Goal: Complete application form

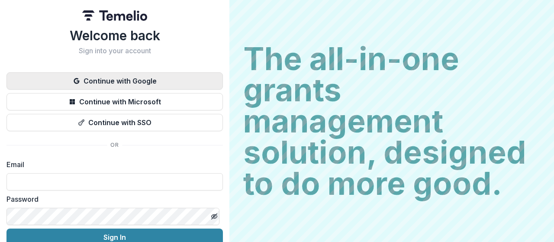
click at [121, 84] on button "Continue with Google" at bounding box center [114, 80] width 216 height 17
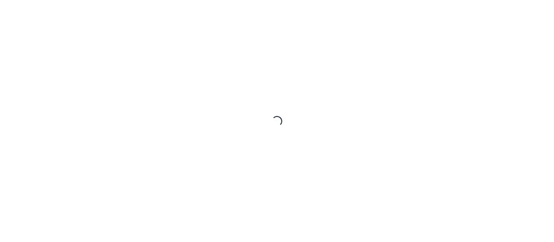
scroll to position [765, 0]
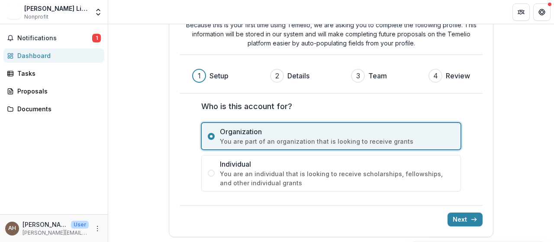
scroll to position [46, 0]
click at [462, 219] on button "Next" at bounding box center [465, 219] width 35 height 14
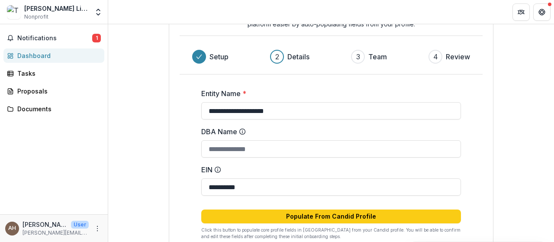
scroll to position [90, 0]
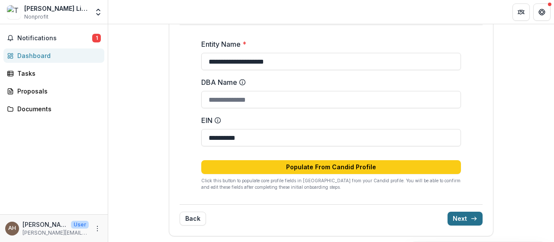
click at [467, 219] on button "Next" at bounding box center [465, 219] width 35 height 14
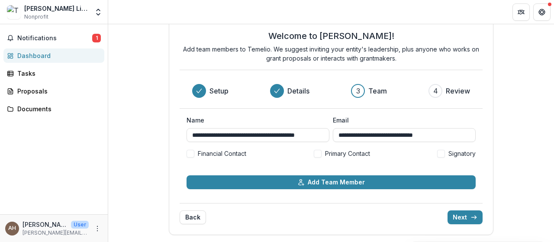
scroll to position [20, 0]
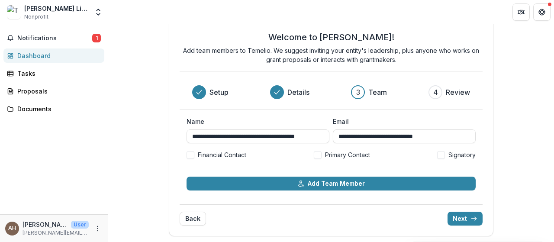
click at [190, 155] on span at bounding box center [191, 155] width 8 height 8
click at [317, 155] on span at bounding box center [318, 155] width 8 height 8
click at [442, 157] on span at bounding box center [441, 155] width 8 height 8
click at [458, 219] on button "Next" at bounding box center [465, 219] width 35 height 14
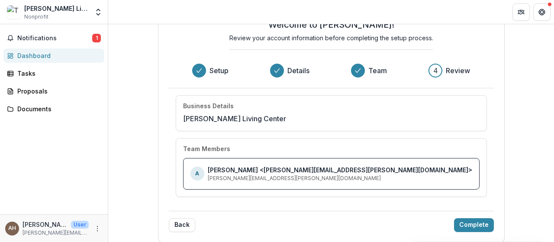
scroll to position [38, 0]
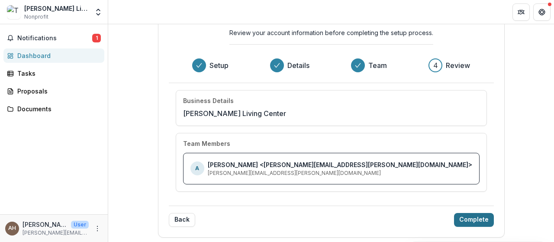
click at [454, 213] on button "Complete" at bounding box center [474, 220] width 40 height 14
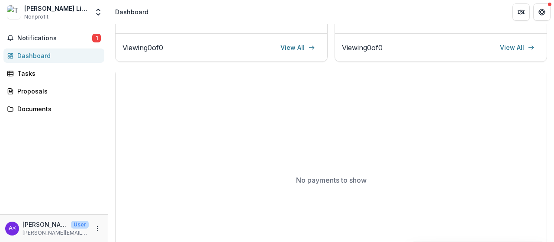
scroll to position [0, 0]
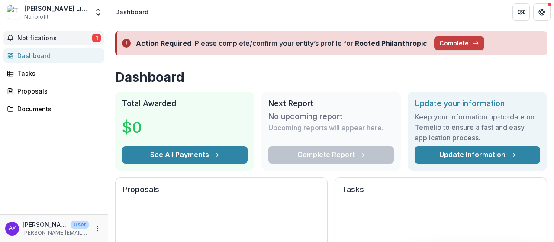
click at [33, 37] on span "Notifications" at bounding box center [54, 38] width 75 height 7
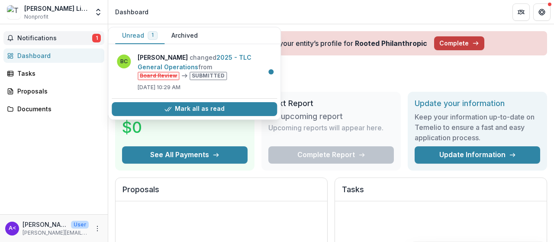
click at [33, 37] on span "Notifications" at bounding box center [54, 38] width 75 height 7
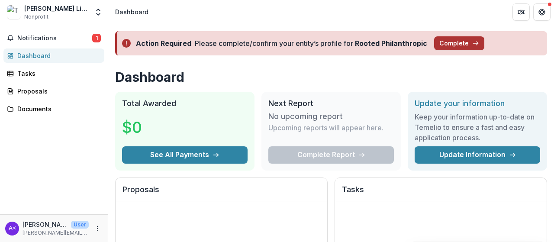
click at [447, 44] on button "Complete" at bounding box center [459, 43] width 50 height 14
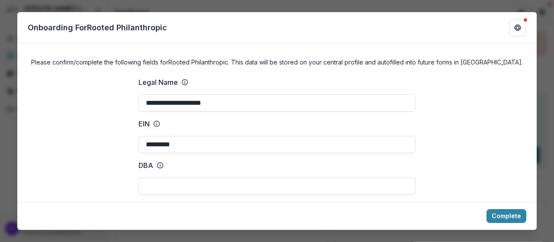
type input "**********"
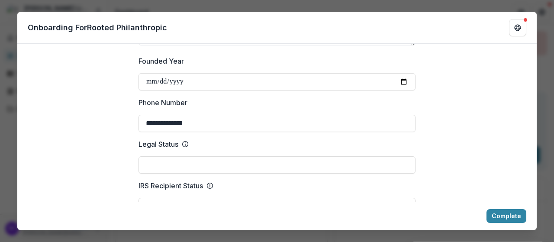
scroll to position [346, 0]
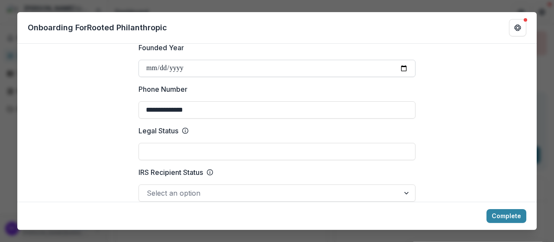
click at [151, 67] on input "Founded Year" at bounding box center [277, 68] width 277 height 17
type input "**********"
click at [181, 154] on input "Legal Status" at bounding box center [277, 151] width 277 height 17
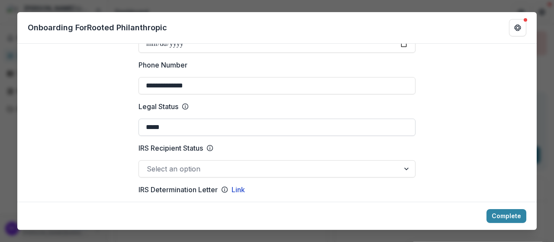
scroll to position [390, 0]
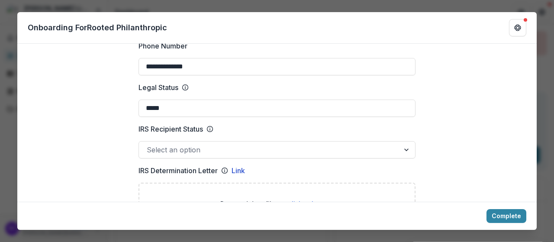
type input "*****"
click at [410, 148] on div at bounding box center [408, 150] width 16 height 16
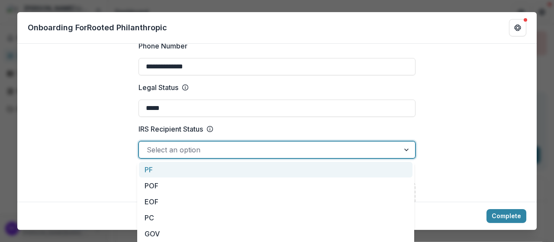
click at [410, 148] on div at bounding box center [408, 150] width 16 height 16
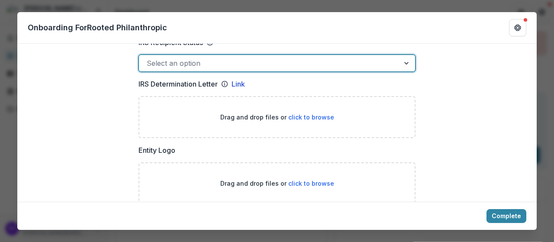
scroll to position [519, 0]
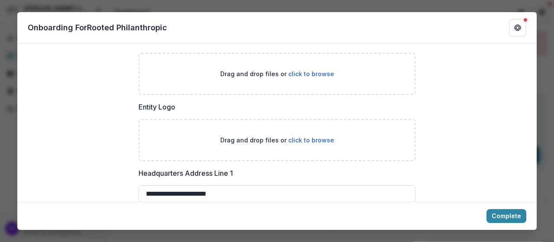
click at [317, 142] on span "click to browse" at bounding box center [311, 139] width 46 height 7
type input "**********"
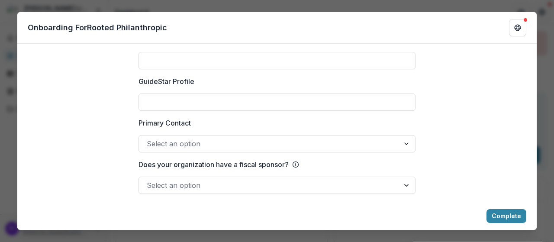
scroll to position [1352, 0]
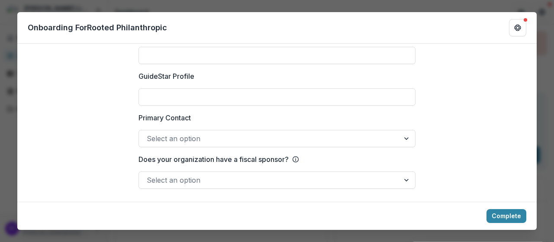
click at [215, 129] on div at bounding box center [277, 127] width 277 height 3
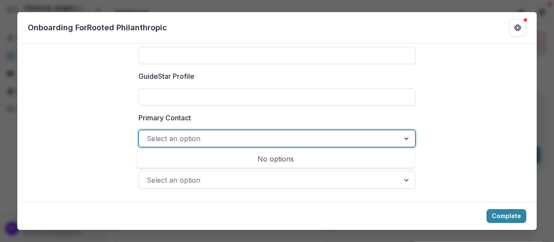
click at [215, 134] on div at bounding box center [269, 138] width 245 height 12
click at [224, 177] on div at bounding box center [269, 180] width 245 height 12
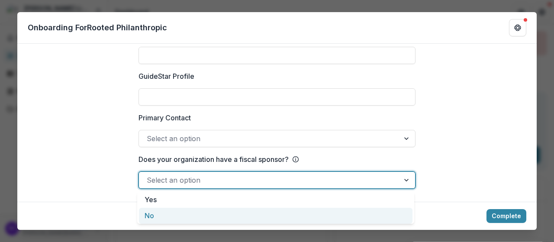
click at [295, 216] on div "No" at bounding box center [276, 216] width 274 height 16
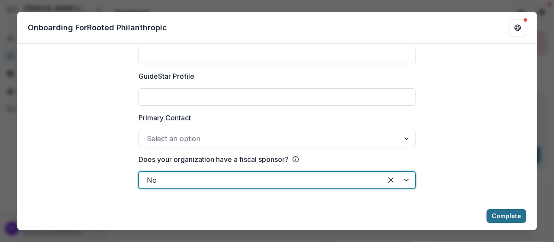
click at [491, 216] on button "Complete" at bounding box center [507, 216] width 40 height 14
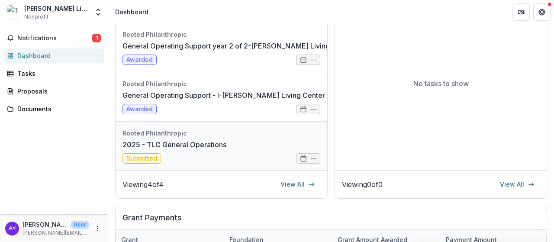
scroll to position [173, 0]
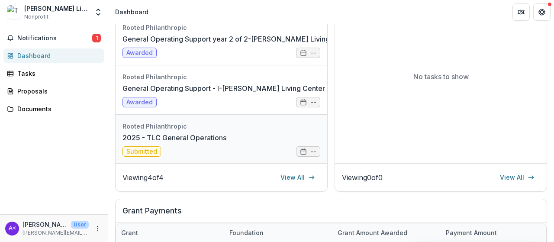
click at [220, 132] on link "2025 - TLC General Operations" at bounding box center [175, 137] width 104 height 10
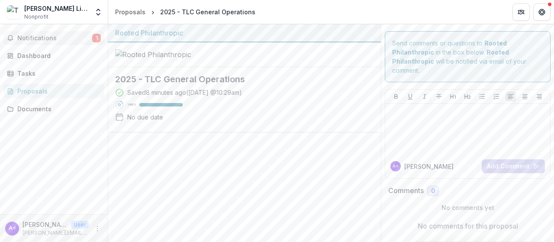
click at [82, 38] on span "Notifications" at bounding box center [54, 38] width 75 height 7
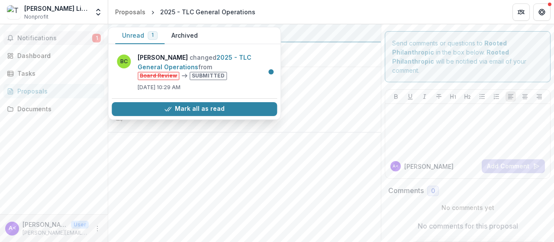
click at [82, 38] on span "Notifications" at bounding box center [54, 38] width 75 height 7
